Goal: Information Seeking & Learning: Check status

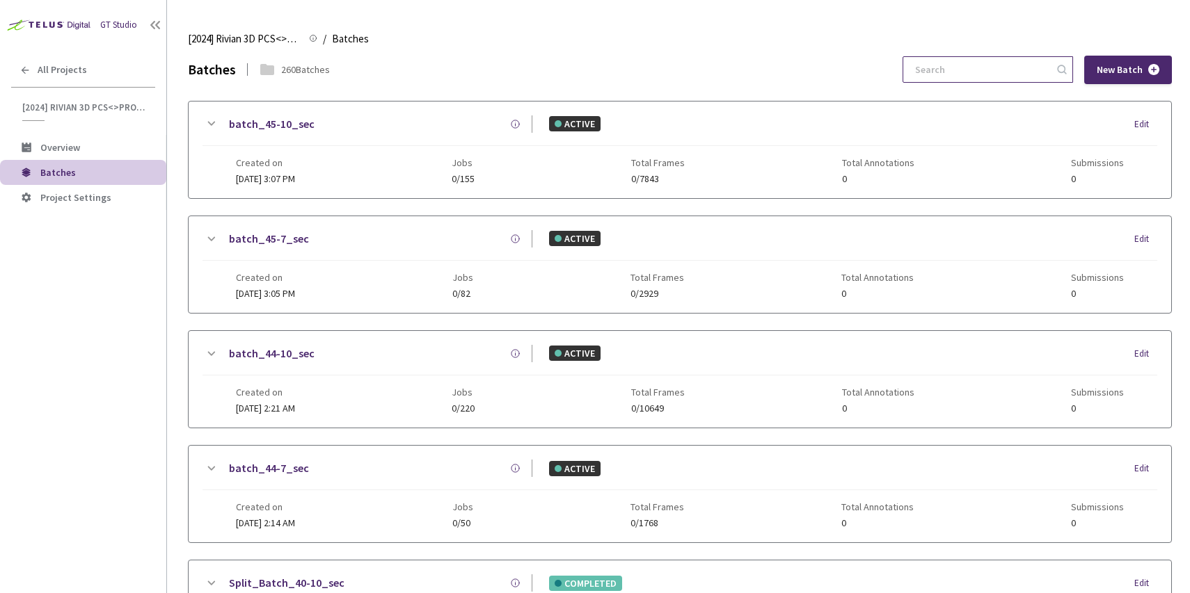
click at [978, 64] on input at bounding box center [981, 69] width 148 height 25
paste input "6-7"
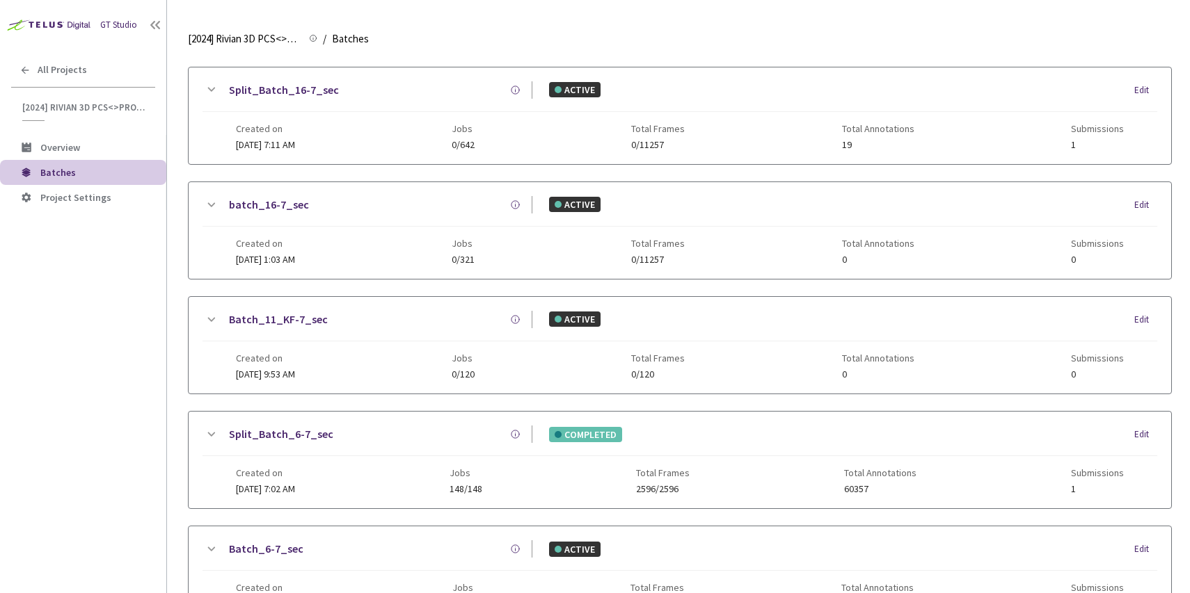
scroll to position [940, 0]
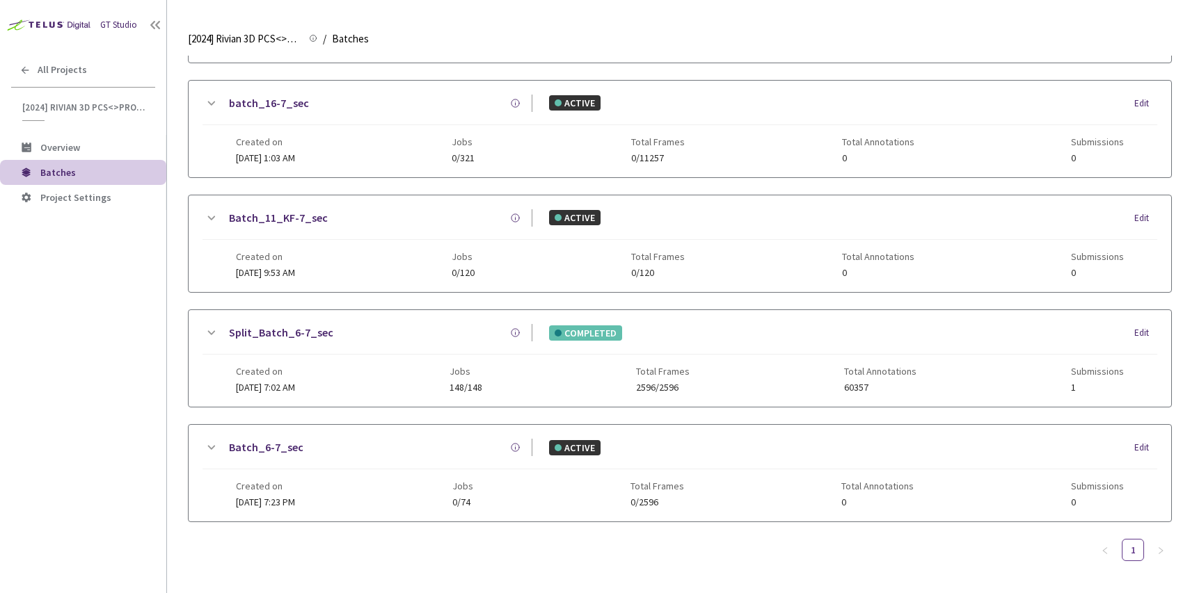
type input "6-7"
click at [424, 335] on div "Split_Batch_6-7_sec" at bounding box center [375, 332] width 313 height 17
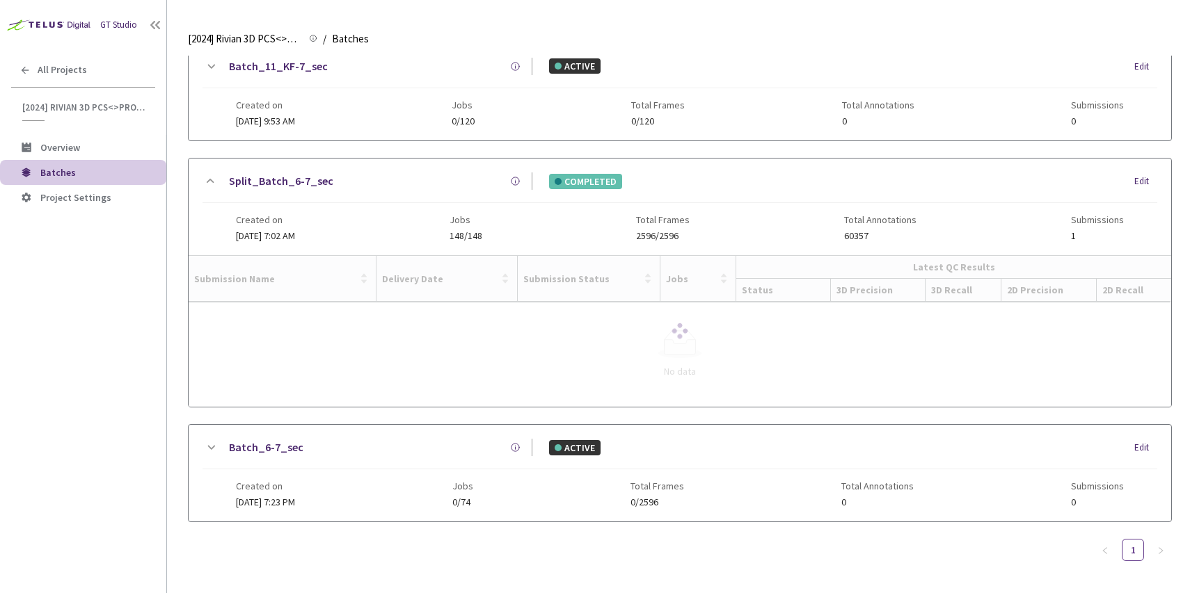
scroll to position [1026, 0]
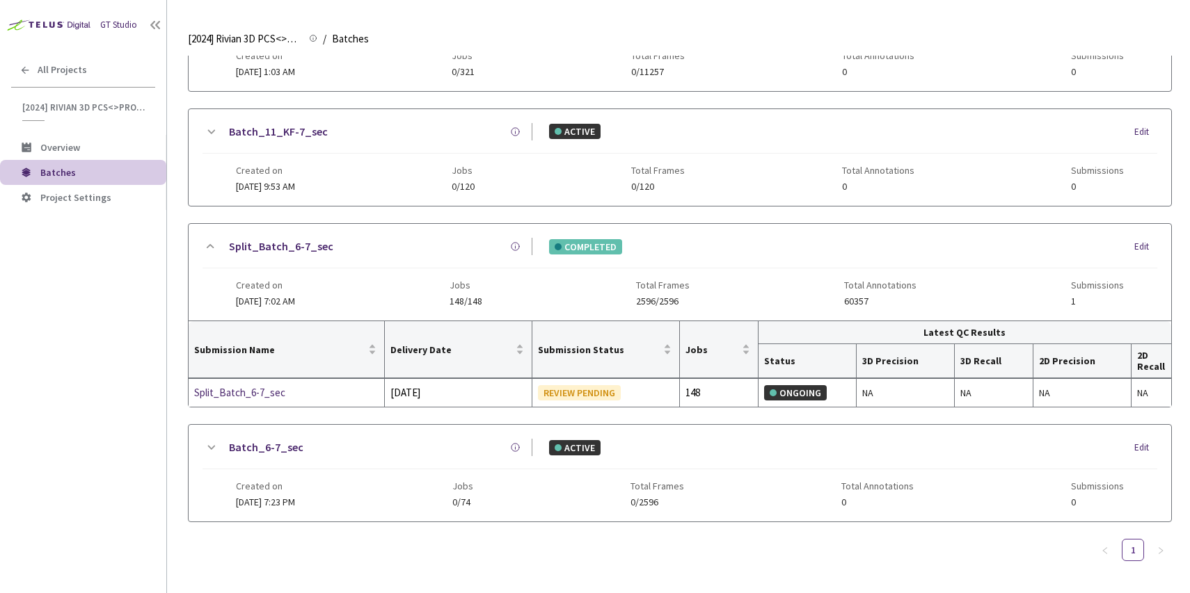
click at [349, 487] on div "Created on [DATE] 7:23 PM Jobs 0/74 Total Frames 0/2596 Total Annotations 0 Sub…" at bounding box center [680, 489] width 888 height 38
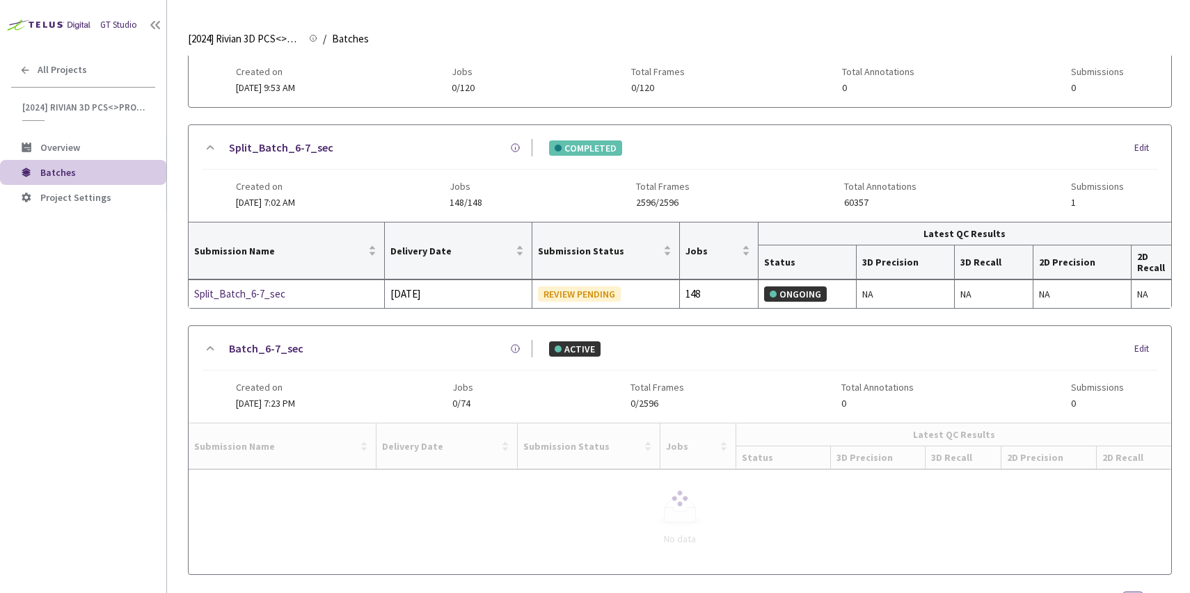
scroll to position [1178, 0]
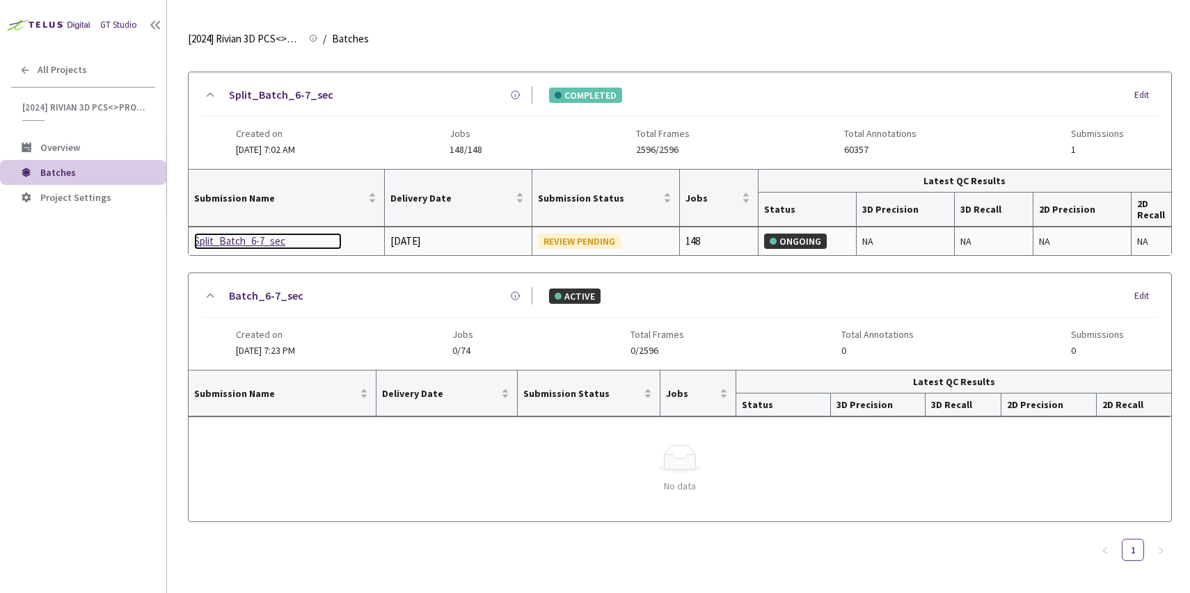
click at [255, 244] on div "Split_Batch_6-7_sec" at bounding box center [268, 241] width 148 height 17
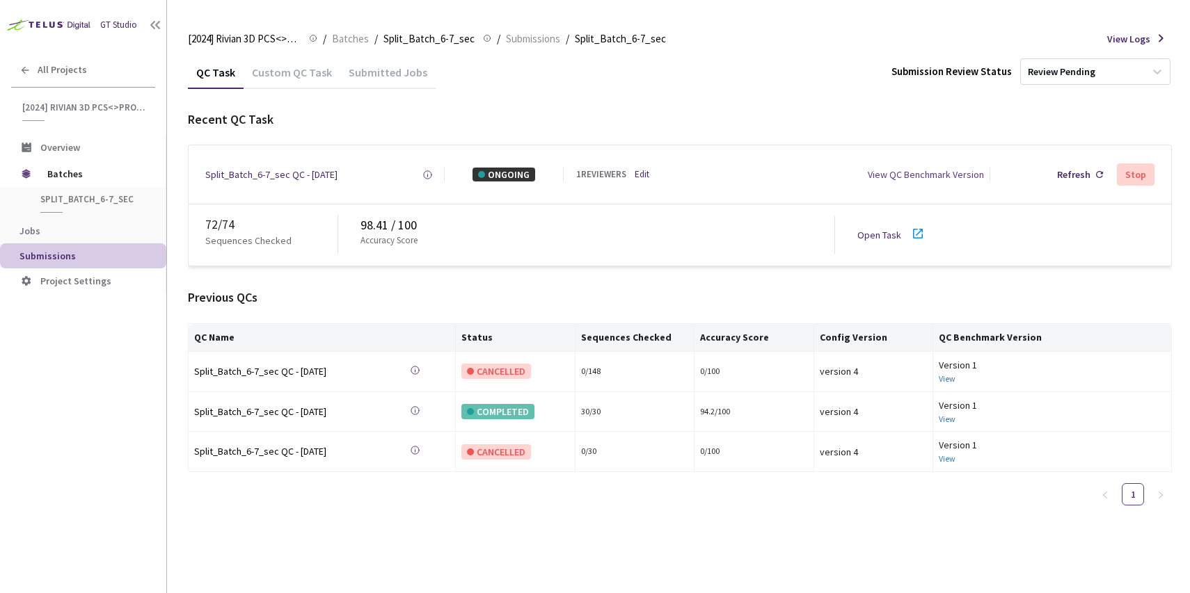
click at [751, 261] on div "72 / 74 Sequences Checked 98.41 / 100 Accuracy Score Open Task" at bounding box center [680, 235] width 982 height 61
click at [863, 235] on link "Open Task" at bounding box center [879, 235] width 44 height 13
click at [351, 39] on span "Batches" at bounding box center [350, 39] width 37 height 17
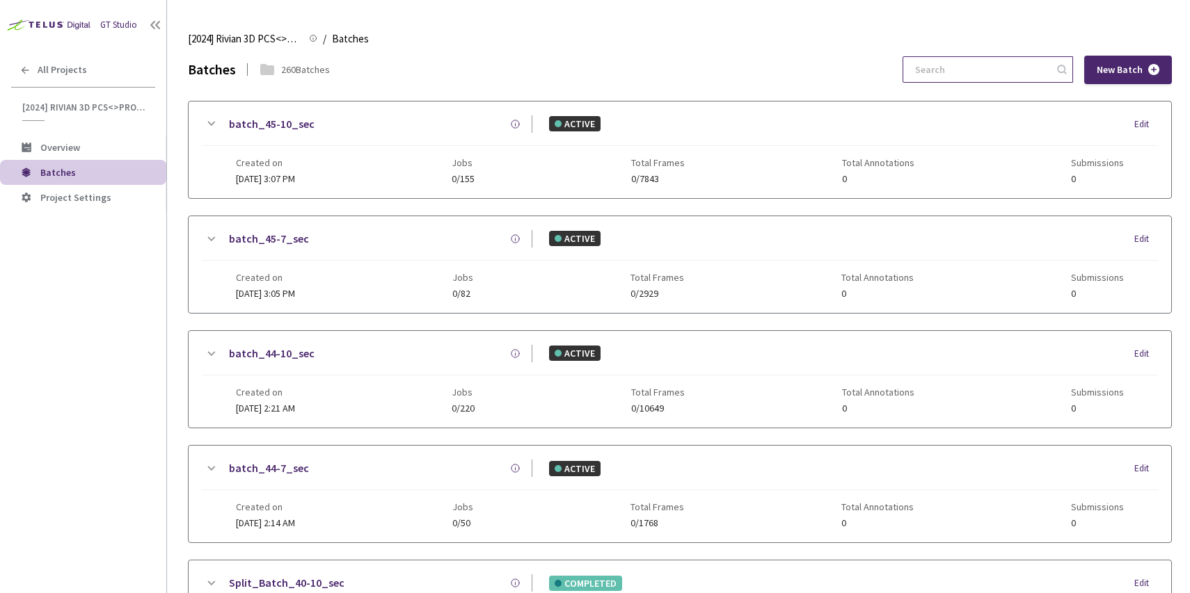
click at [1027, 58] on input at bounding box center [981, 69] width 148 height 25
paste input "59"
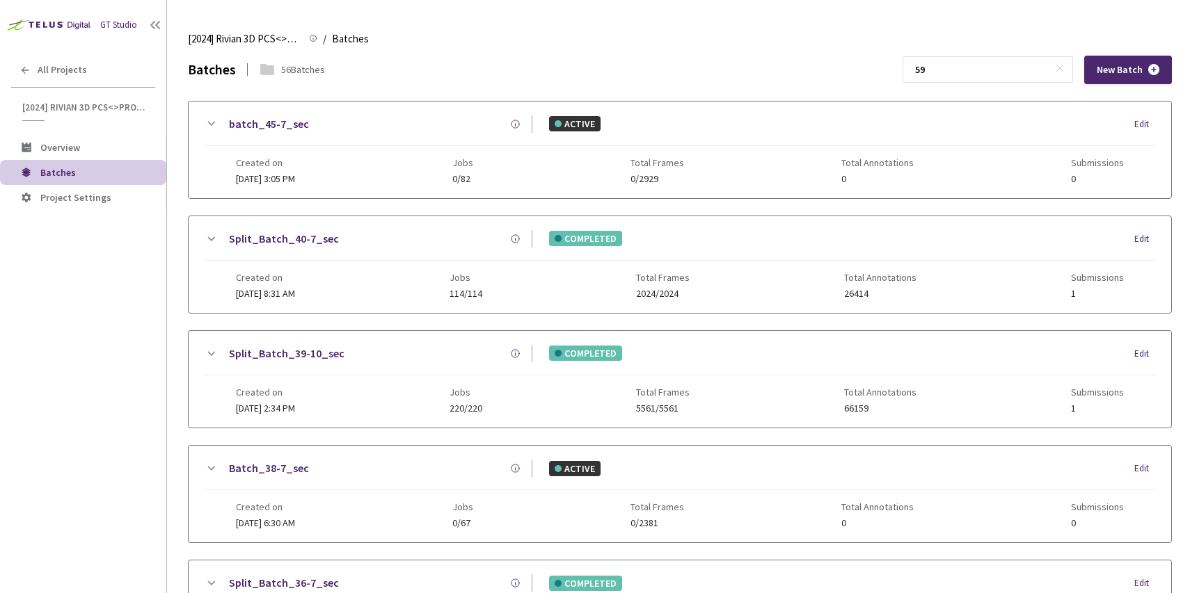
drag, startPoint x: 962, startPoint y: 64, endPoint x: 932, endPoint y: 63, distance: 29.2
click at [932, 63] on div "Batches 56 Batches 59 New Batch" at bounding box center [680, 70] width 984 height 29
paste input
type input "59"
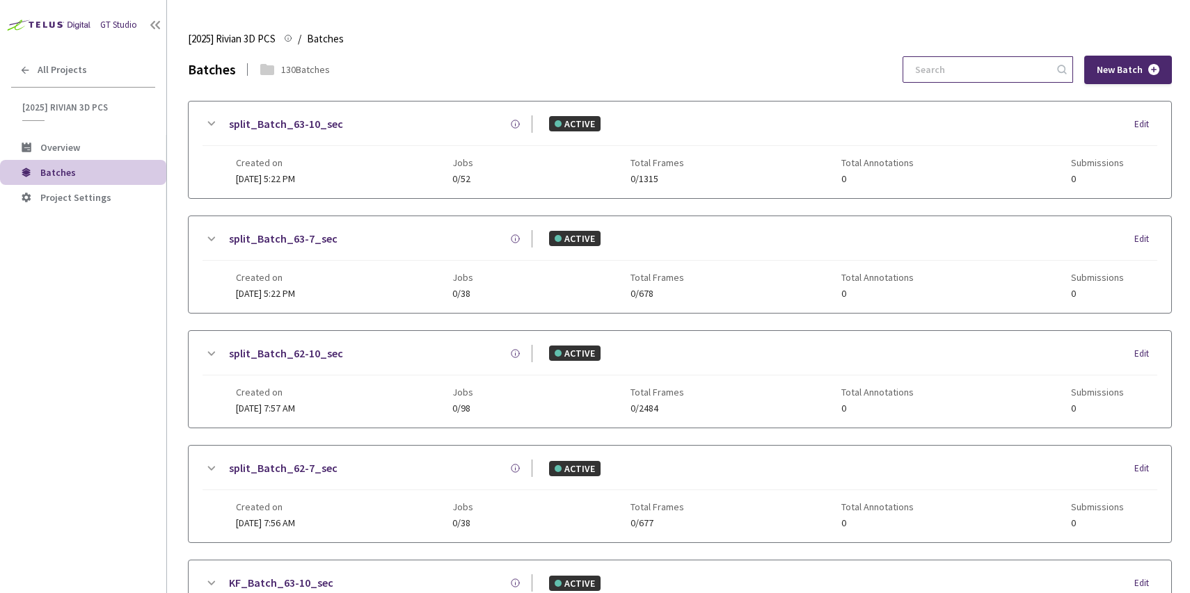
click at [939, 69] on div at bounding box center [987, 69] width 170 height 26
click at [964, 69] on input at bounding box center [981, 69] width 148 height 25
paste input "59"
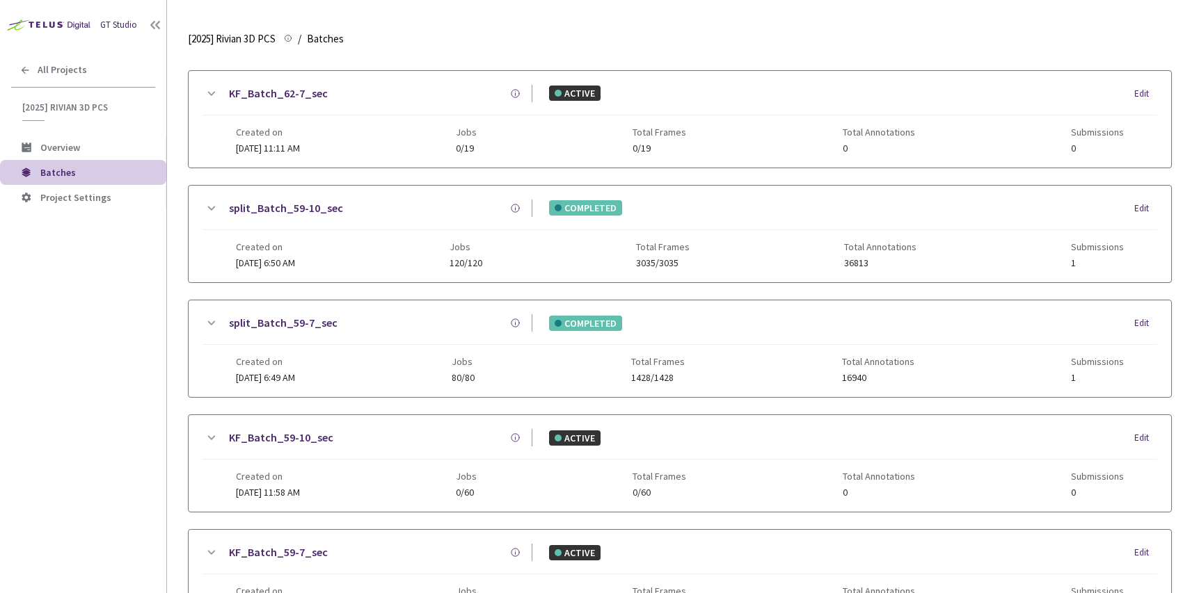
scroll to position [133, 0]
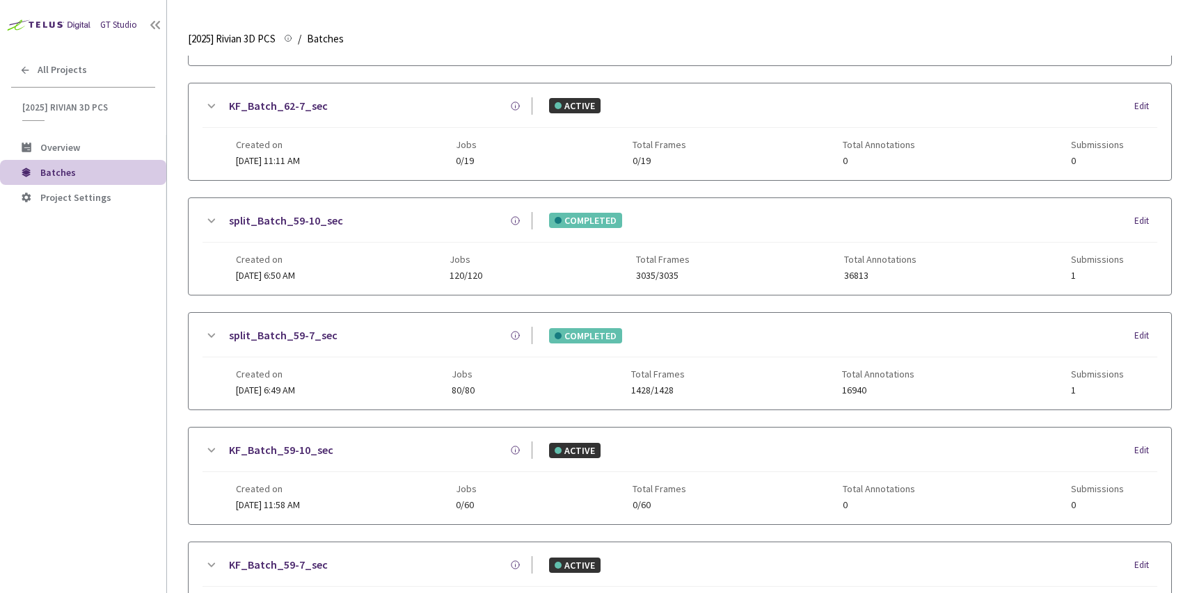
type input "59"
click at [407, 351] on div "split_Batch_59-7_sec COMPLETED Edit" at bounding box center [679, 342] width 955 height 31
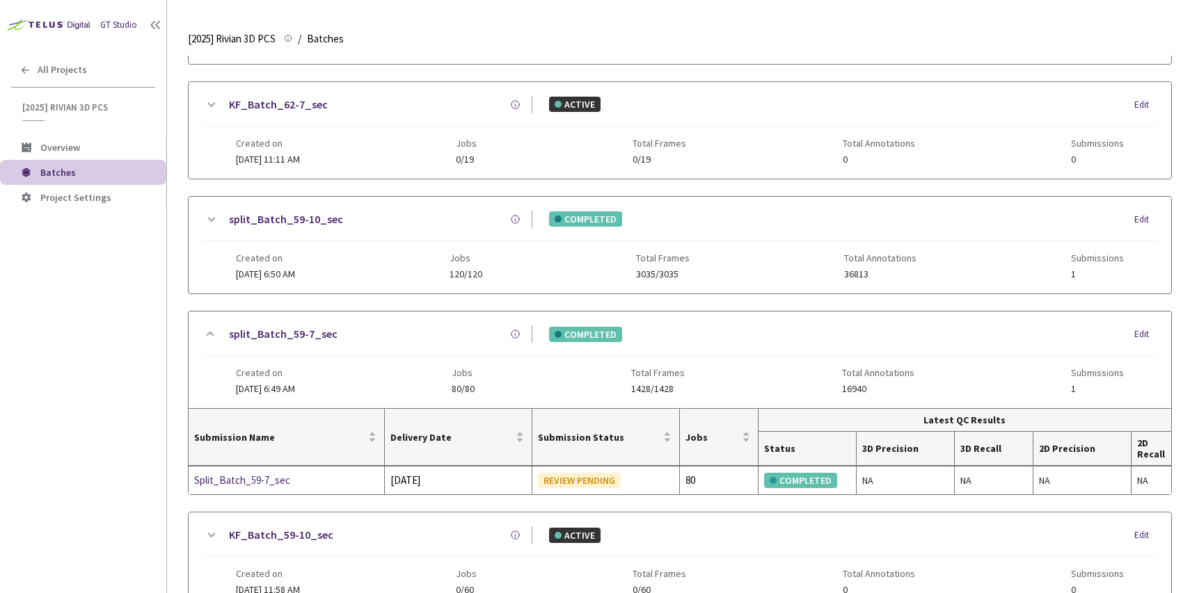
click at [411, 244] on div "Created on 22 Aug, 2025 at 6:50 AM Jobs 120/120 Total Frames 3035/3035 Total An…" at bounding box center [680, 260] width 888 height 38
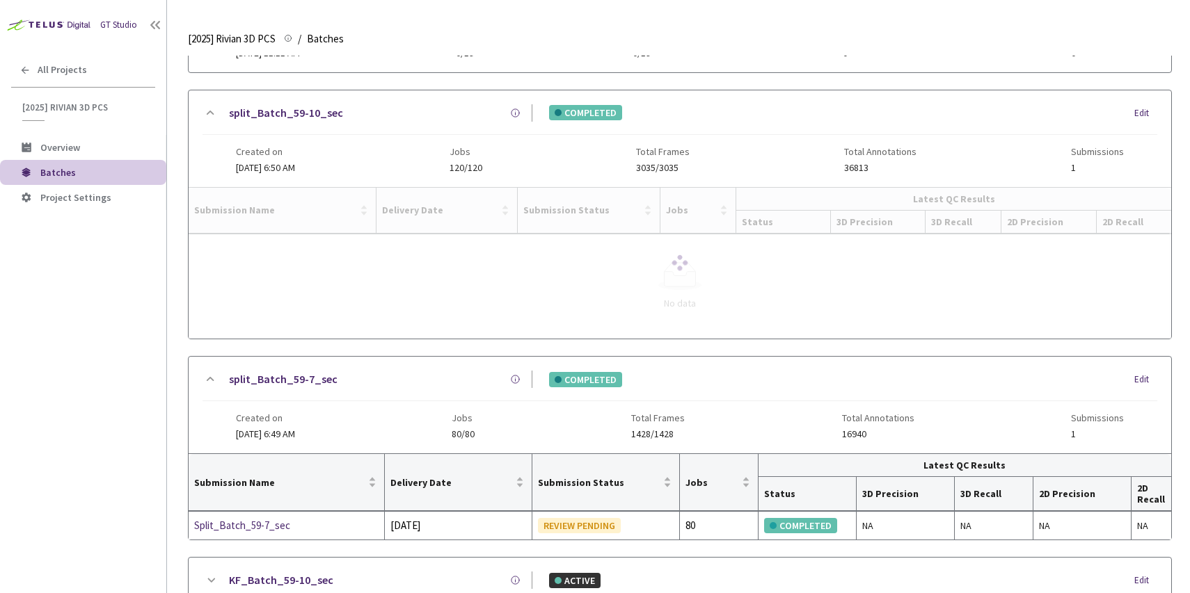
scroll to position [294, 0]
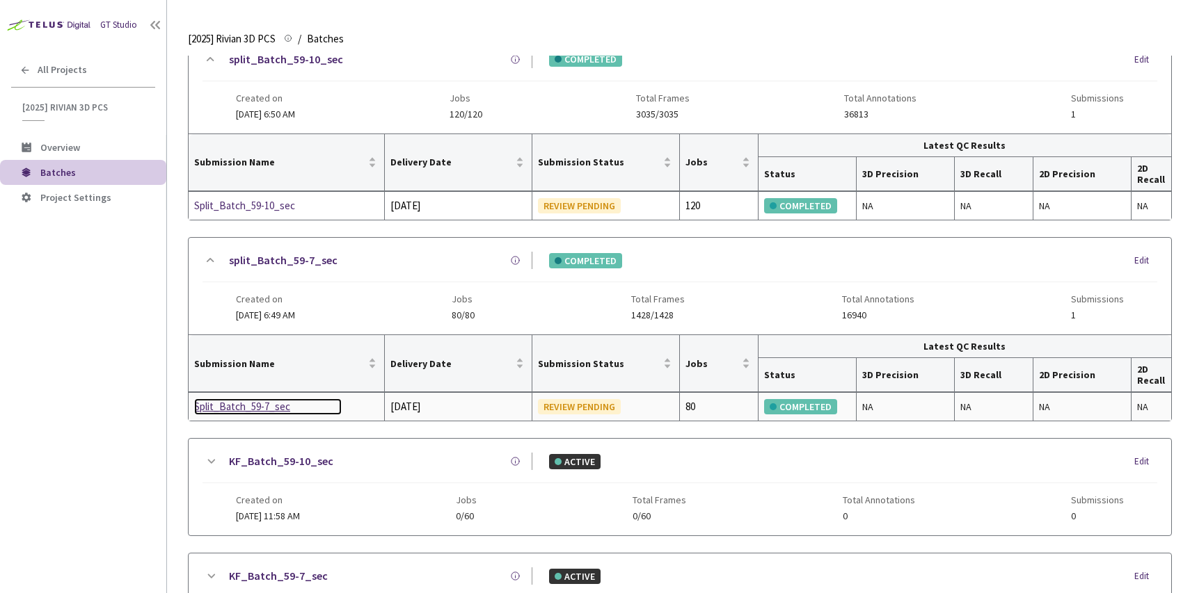
click at [272, 408] on div "Split_Batch_59-7_sec" at bounding box center [268, 407] width 148 height 17
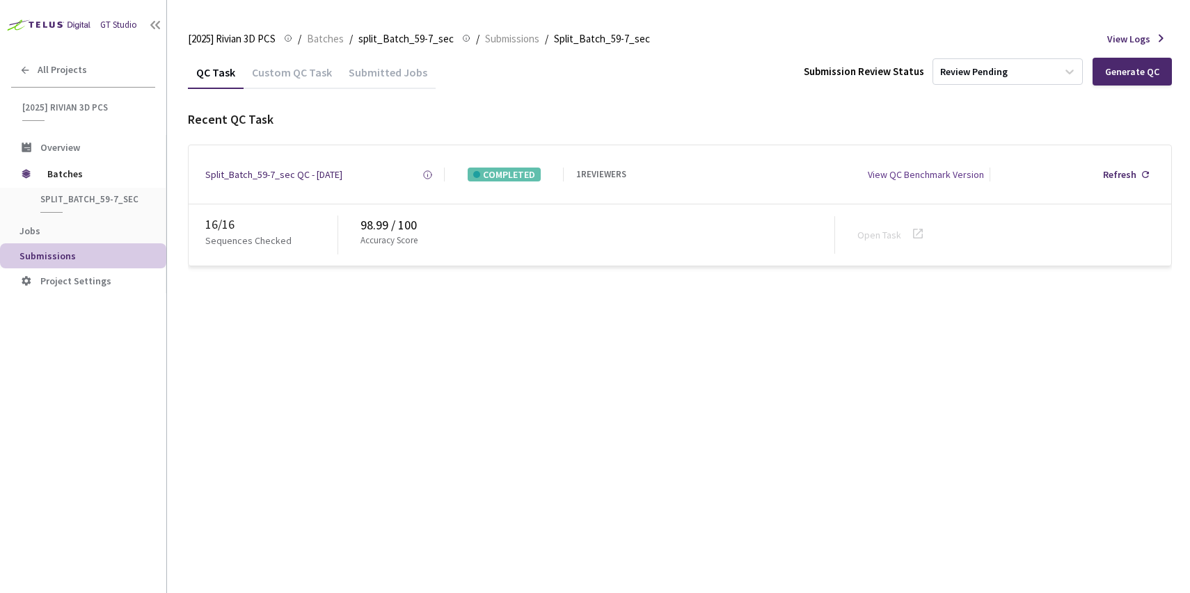
click at [289, 72] on div "Custom QC Task" at bounding box center [292, 77] width 97 height 24
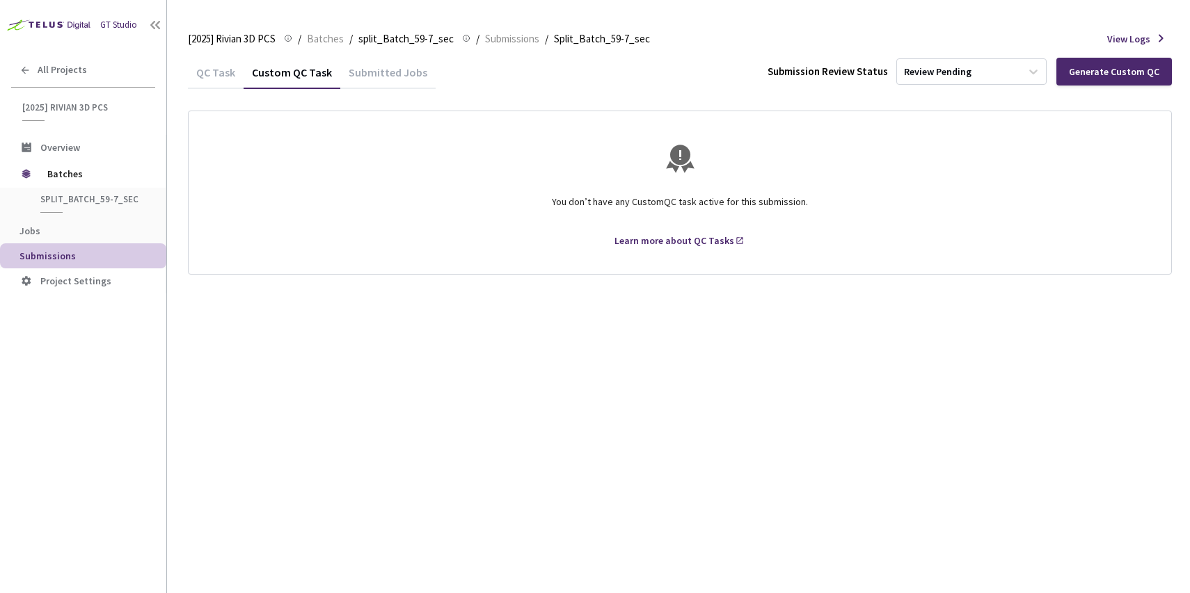
click at [220, 72] on div "QC Task" at bounding box center [216, 77] width 56 height 24
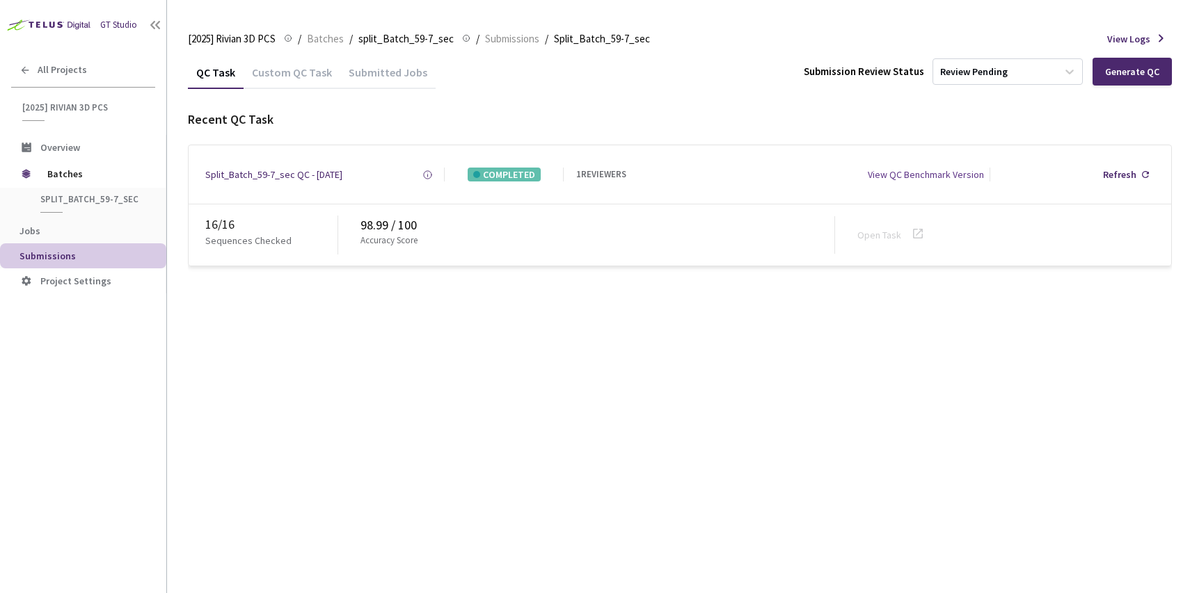
click at [299, 75] on div "Custom QC Task" at bounding box center [292, 77] width 97 height 24
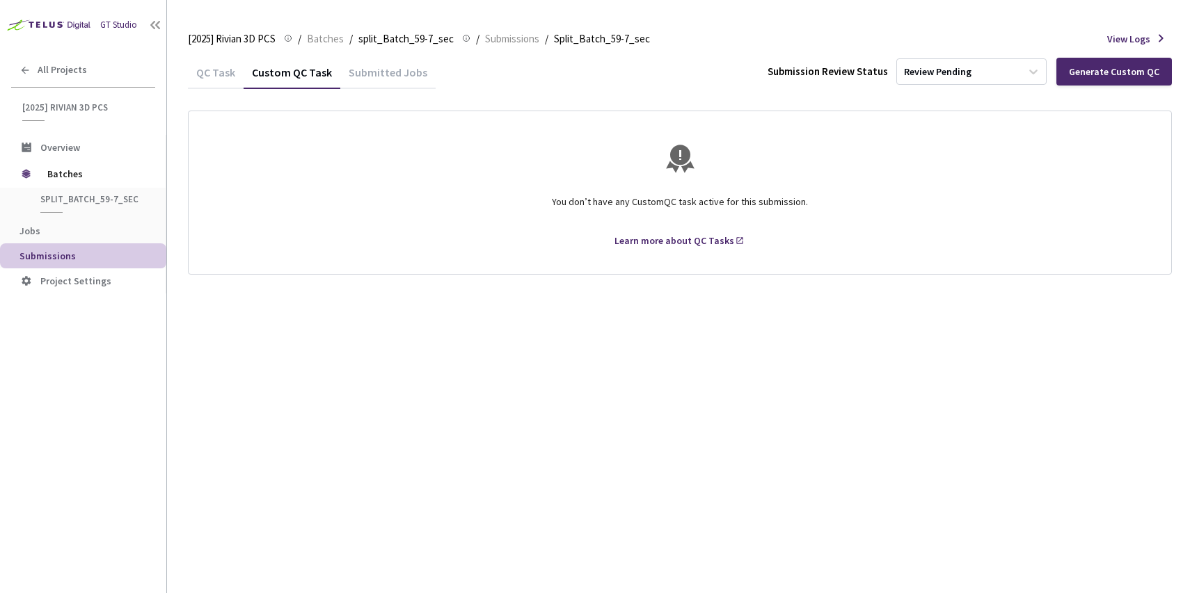
click at [207, 76] on div "QC Task" at bounding box center [216, 77] width 56 height 24
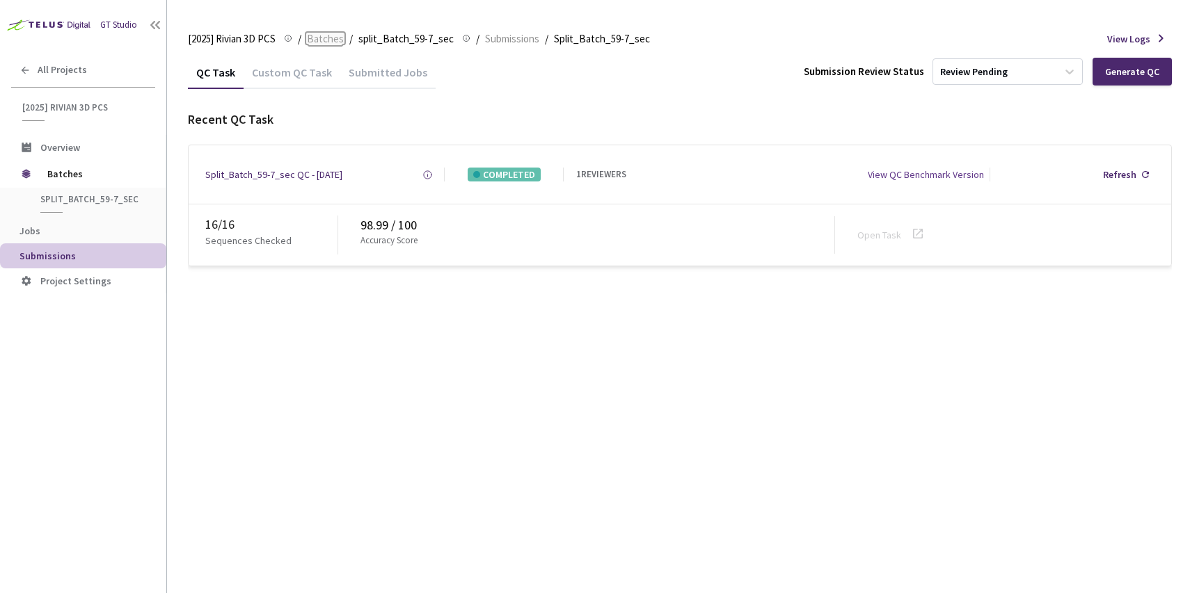
click at [333, 47] on span "Batches" at bounding box center [325, 39] width 37 height 17
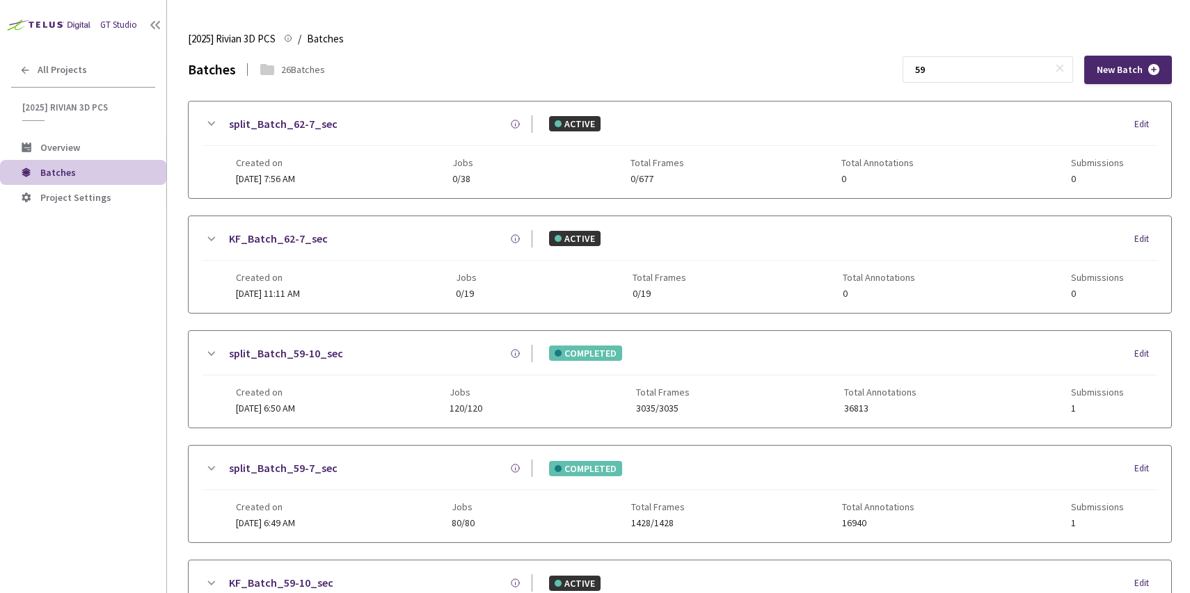
drag, startPoint x: 980, startPoint y: 74, endPoint x: 906, endPoint y: 74, distance: 73.8
click at [906, 74] on div "Batches 26 Batches 59 New Batch" at bounding box center [680, 70] width 984 height 29
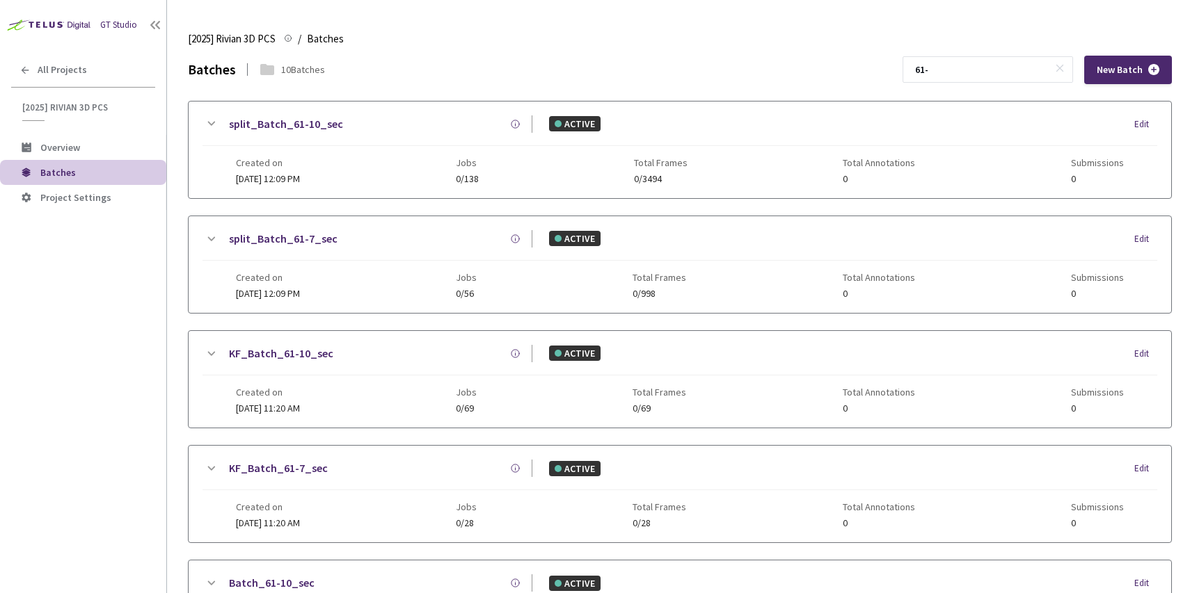
click at [429, 165] on div "Created on 31 Aug, 2025 at 12:09 PM Jobs 0/138 Total Frames 0/3494 Total Annota…" at bounding box center [680, 165] width 888 height 38
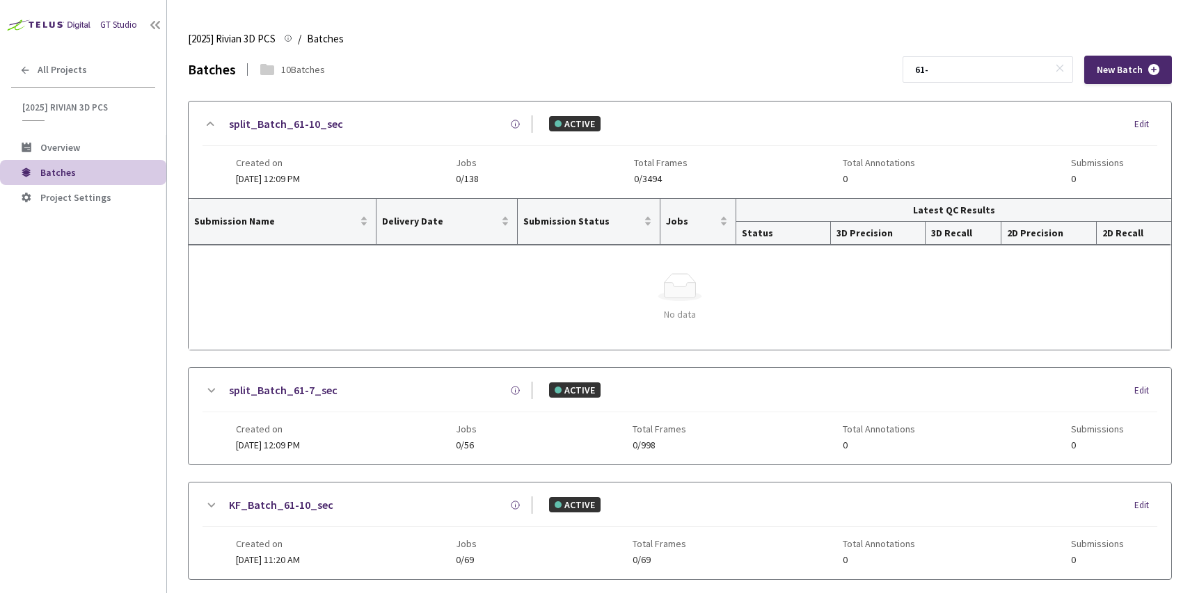
scroll to position [24, 0]
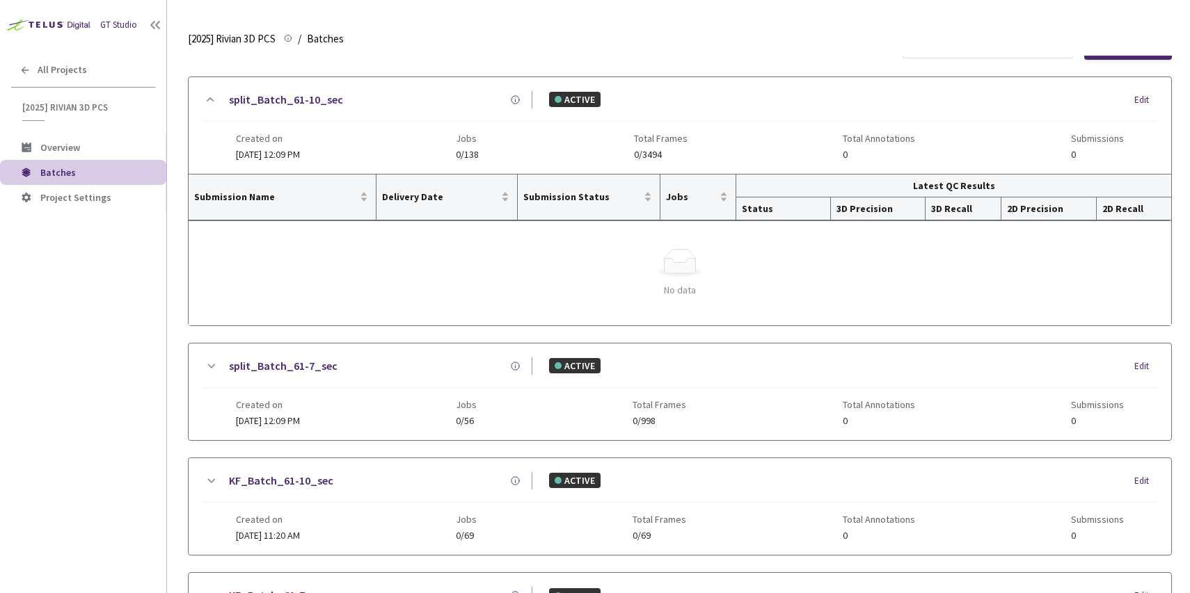
click at [408, 426] on div "split_Batch_61-7_sec ACTIVE Edit Created on 31 Aug, 2025 at 12:09 PM Jobs 0/56 …" at bounding box center [680, 392] width 982 height 97
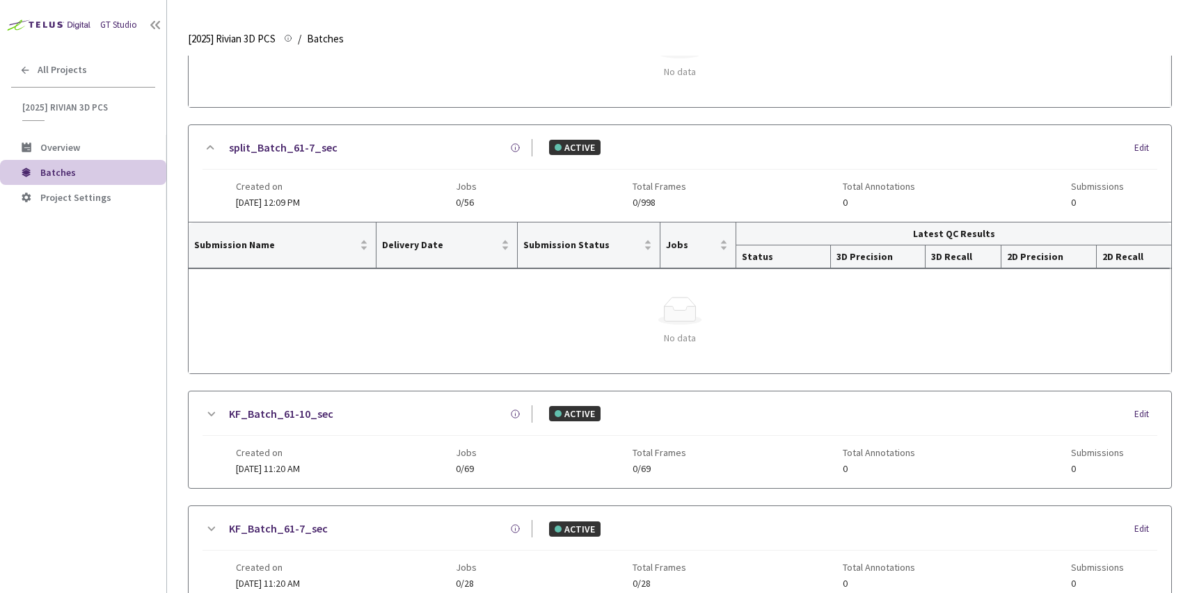
scroll to position [301, 0]
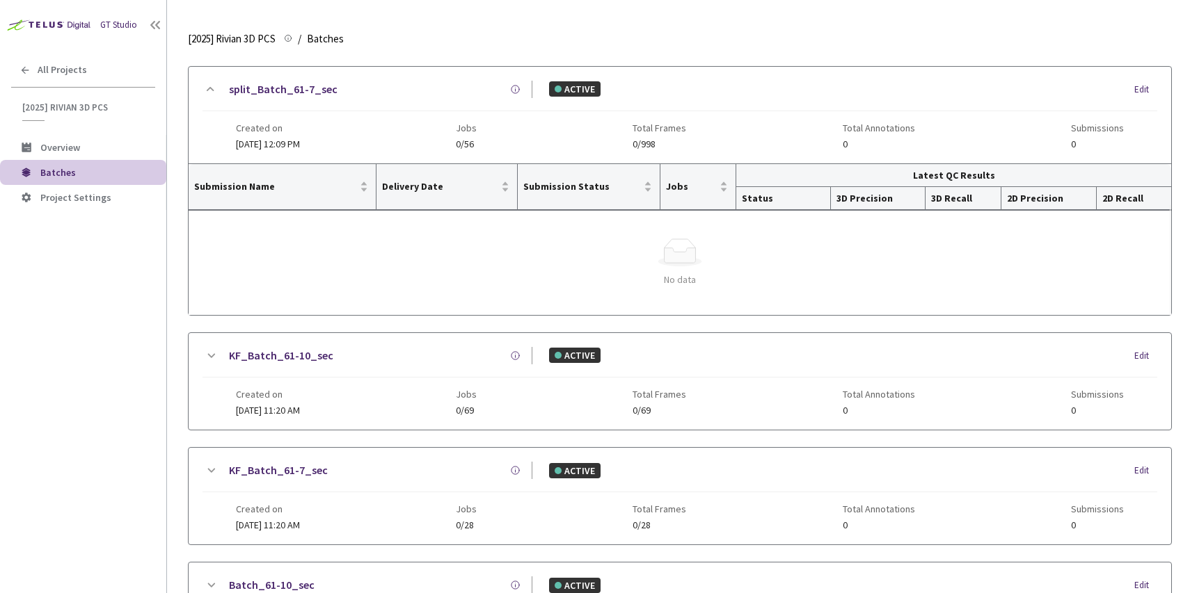
click at [462, 392] on div "Created on 28 Aug, 2025 at 11:20 AM Jobs 0/69 Total Frames 0/69 Total Annotatio…" at bounding box center [680, 397] width 888 height 38
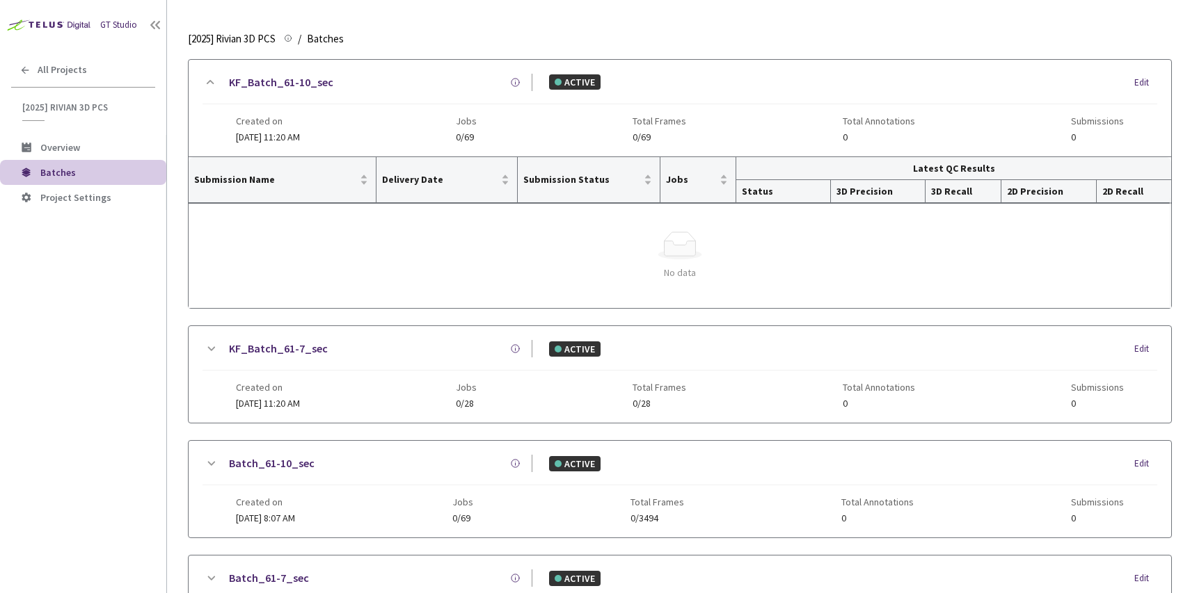
scroll to position [0, 0]
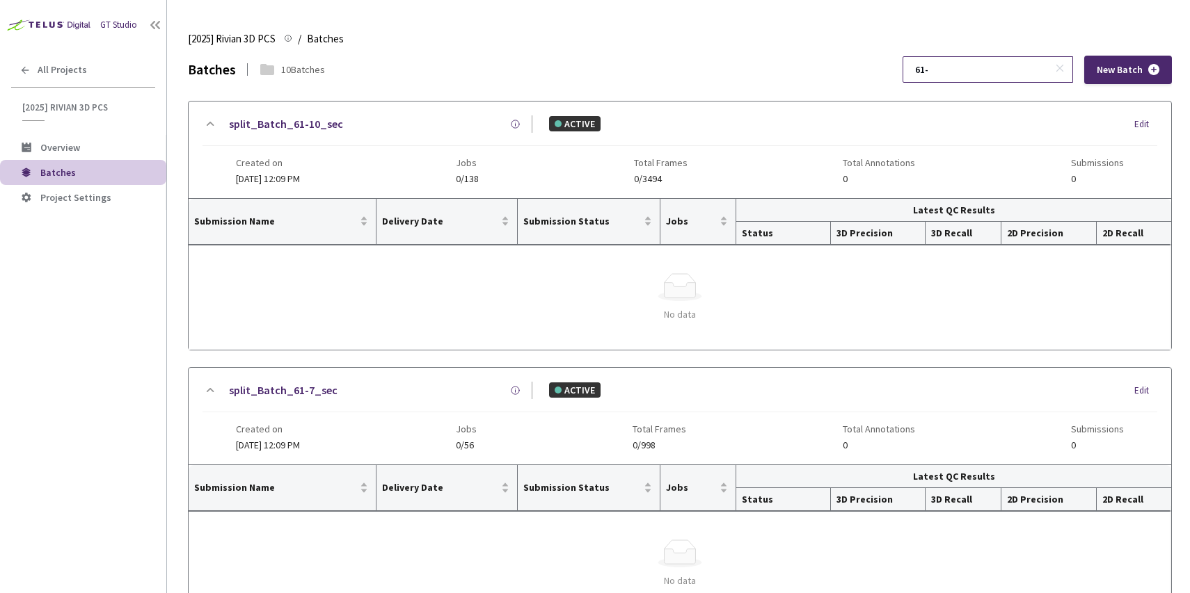
drag, startPoint x: 976, startPoint y: 67, endPoint x: 948, endPoint y: 67, distance: 27.8
click at [948, 67] on input "61-" at bounding box center [981, 69] width 148 height 25
paste input "7-7"
click at [718, 63] on div "Batches 10 Batches 61- New Batch" at bounding box center [680, 70] width 984 height 29
click at [977, 70] on input "61-" at bounding box center [981, 69] width 148 height 25
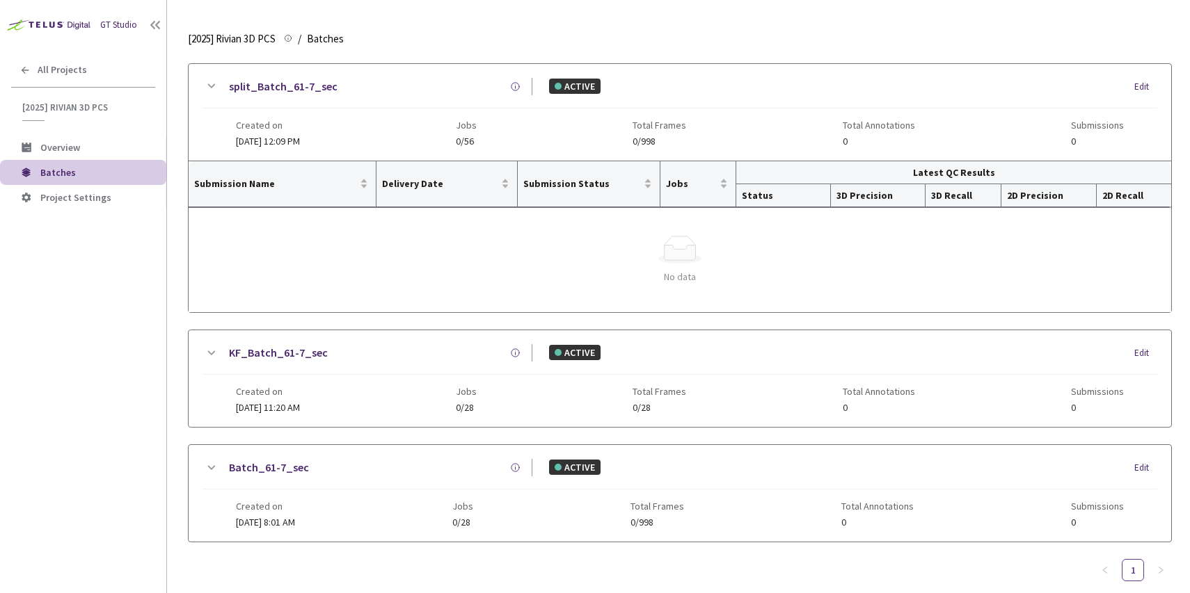
scroll to position [58, 0]
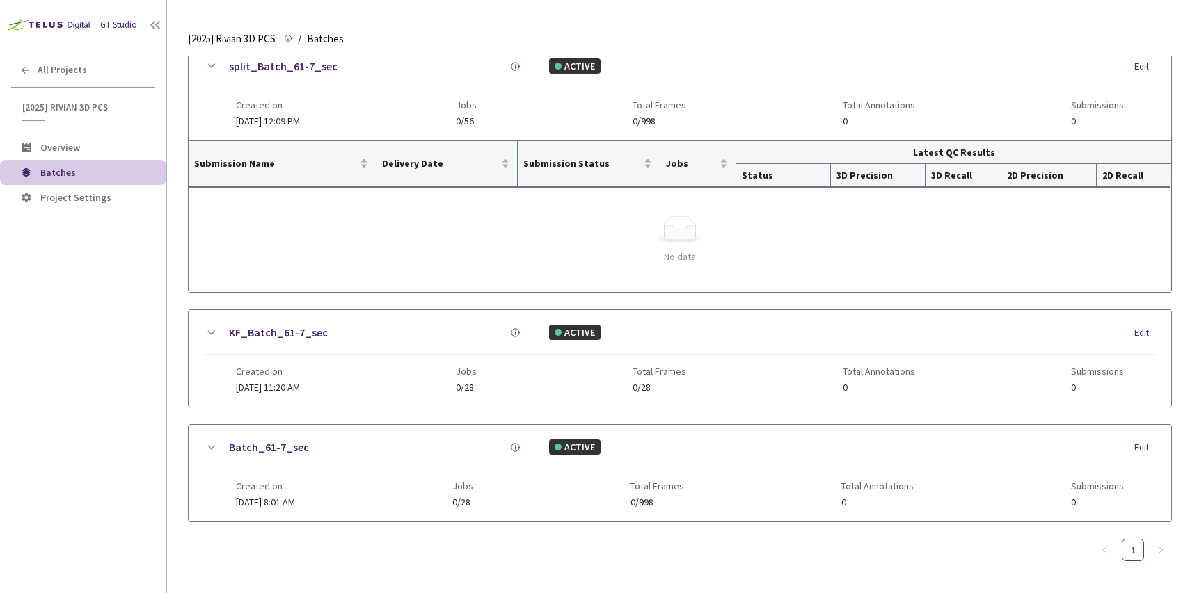
type input "61-7"
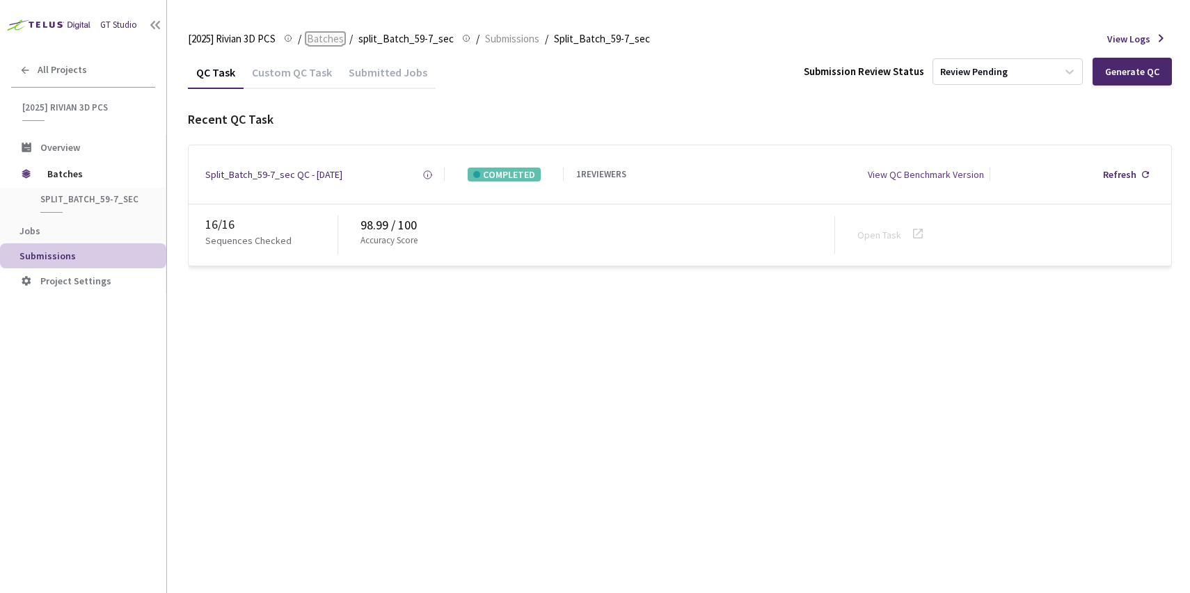
click at [324, 39] on span "Batches" at bounding box center [325, 39] width 37 height 17
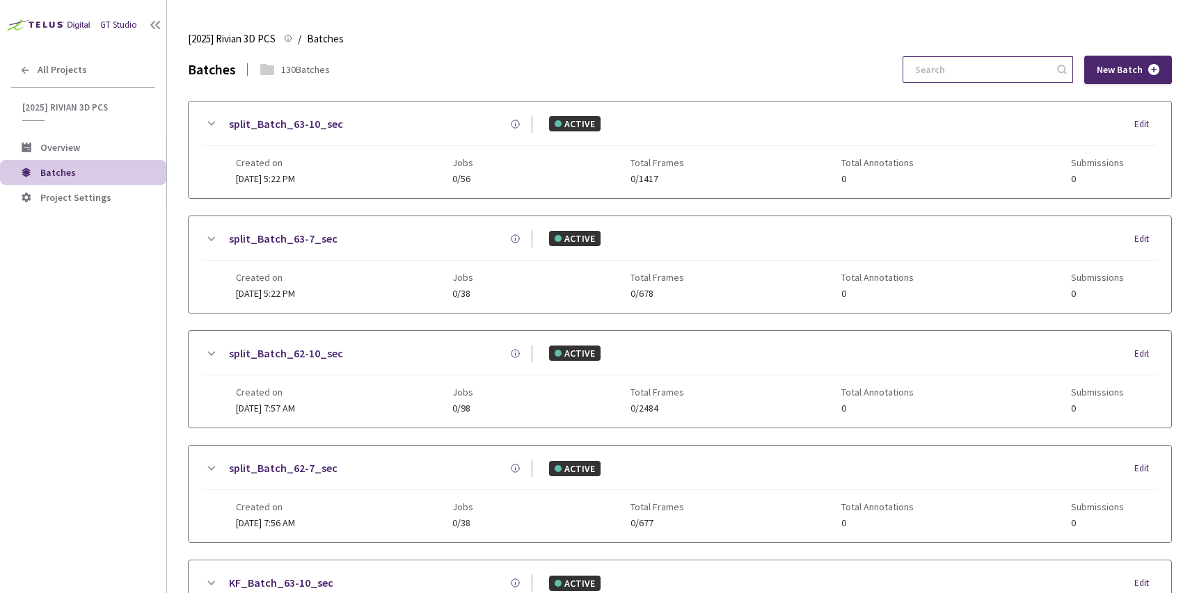
click at [1013, 58] on input at bounding box center [981, 69] width 148 height 25
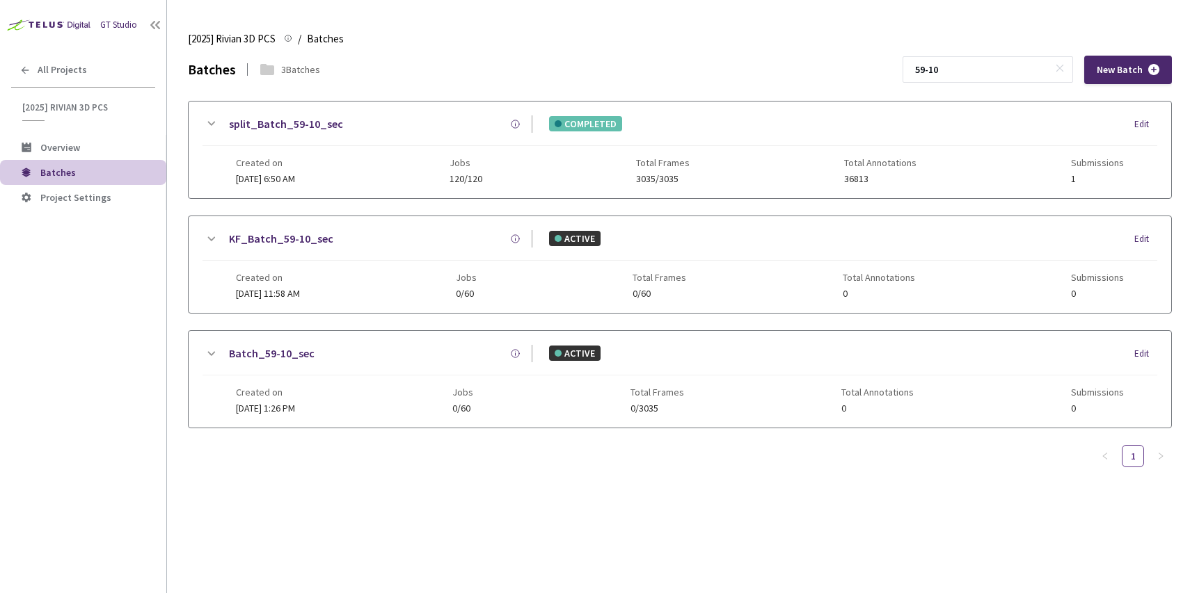
type input "59-10"
click at [413, 167] on div "Created on 22 Aug, 2025 at 6:50 AM Jobs 120/120 Total Frames 3035/3035 Total An…" at bounding box center [680, 165] width 888 height 38
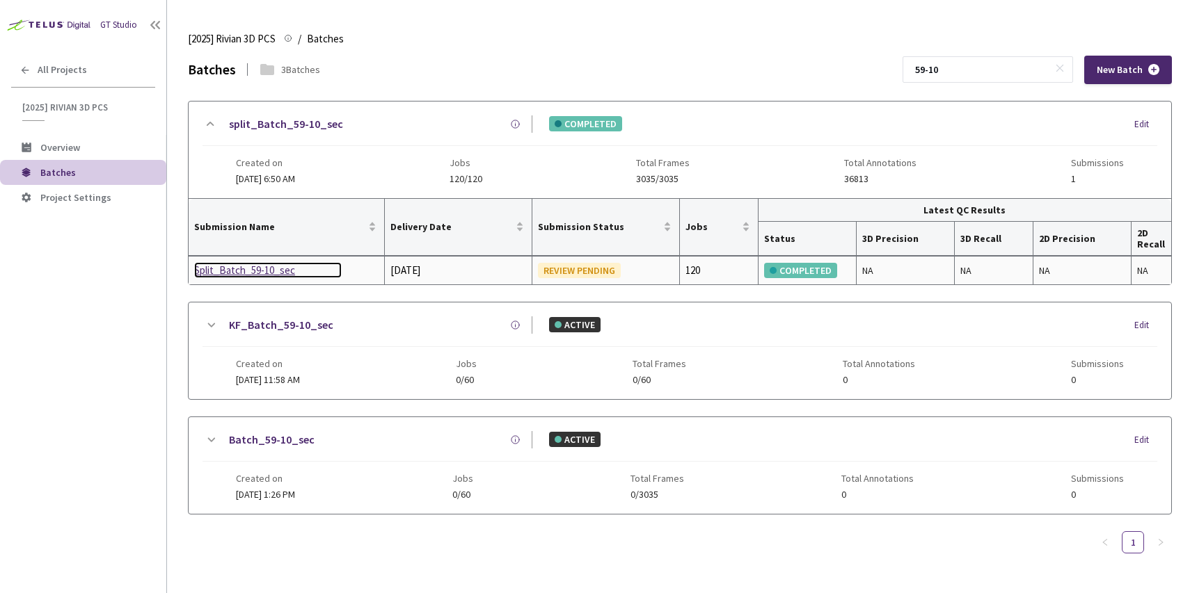
click at [250, 269] on div "Split_Batch_59-10_sec" at bounding box center [268, 270] width 148 height 17
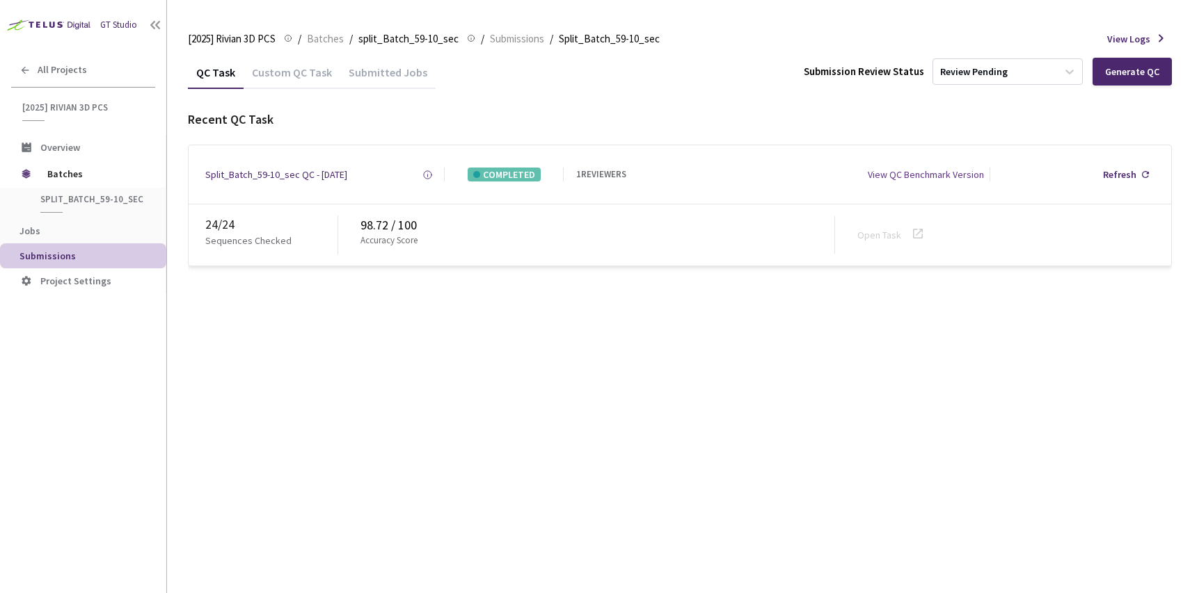
click at [283, 77] on div "Custom QC Task" at bounding box center [292, 77] width 97 height 24
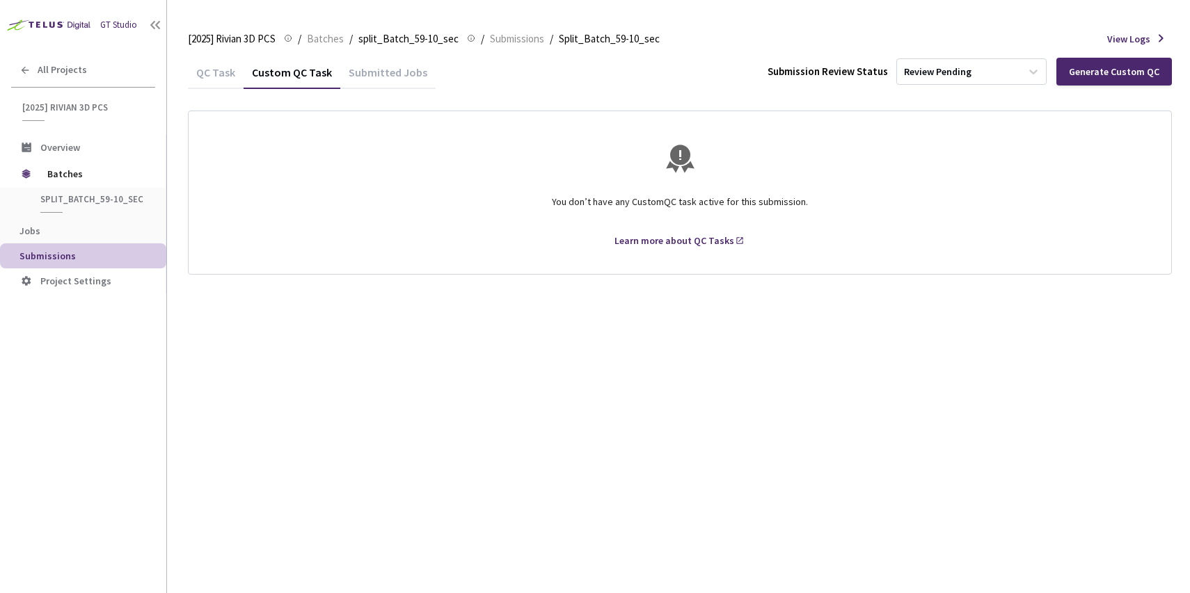
click at [215, 71] on div "QC Task" at bounding box center [216, 77] width 56 height 24
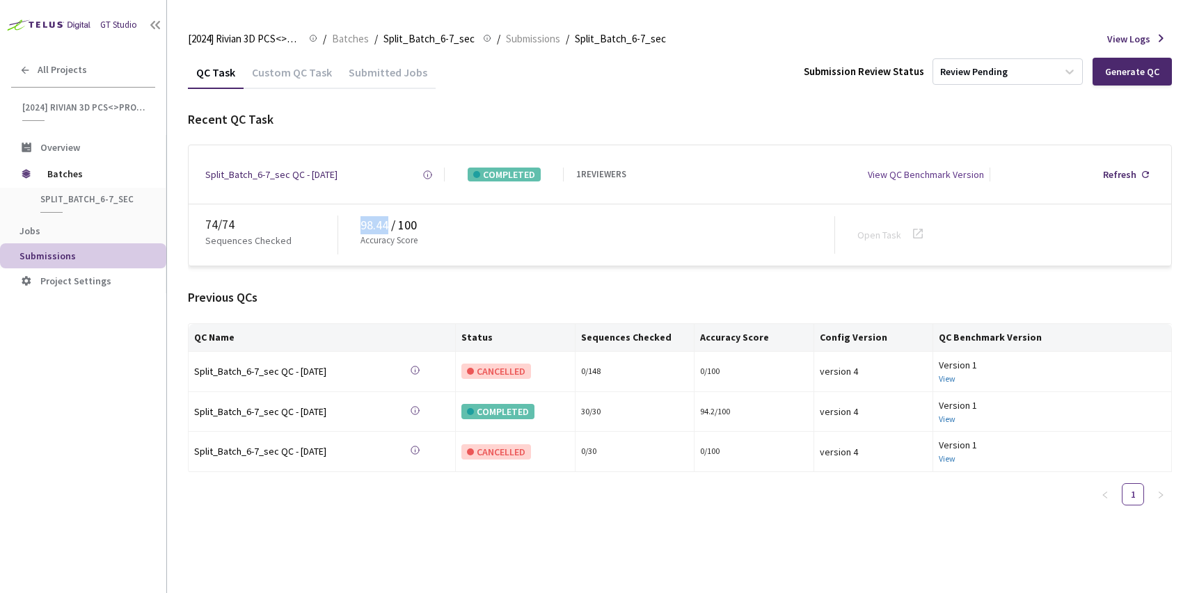
drag, startPoint x: 358, startPoint y: 229, endPoint x: 387, endPoint y: 229, distance: 29.2
click at [387, 229] on div "74 / 74 Sequences Checked 98.44 / 100 Accuracy Score Open Task" at bounding box center [680, 235] width 982 height 61
copy div "98.44"
